Goal: Navigation & Orientation: Find specific page/section

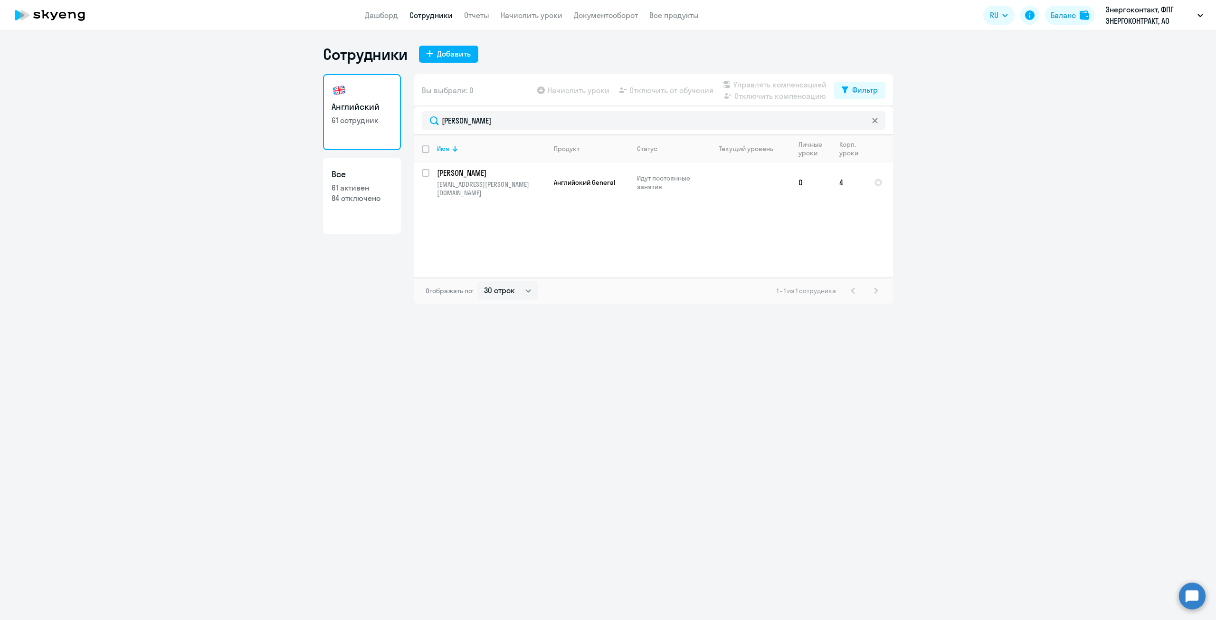
select select "30"
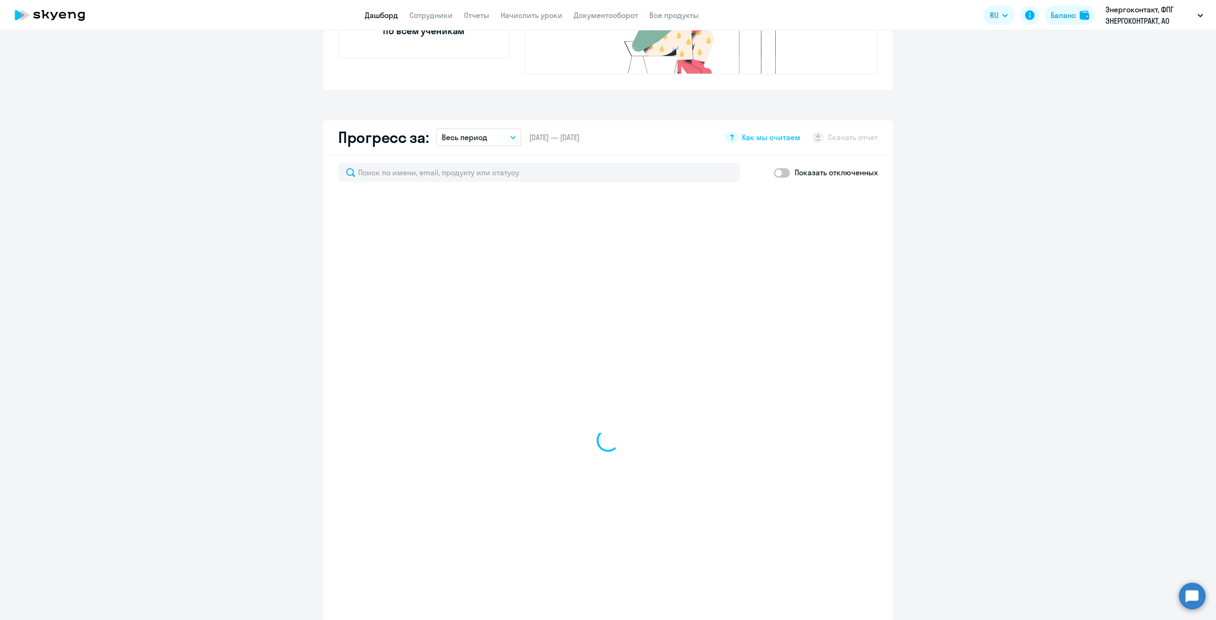
scroll to position [475, 0]
select select "30"
